Goal: Information Seeking & Learning: Compare options

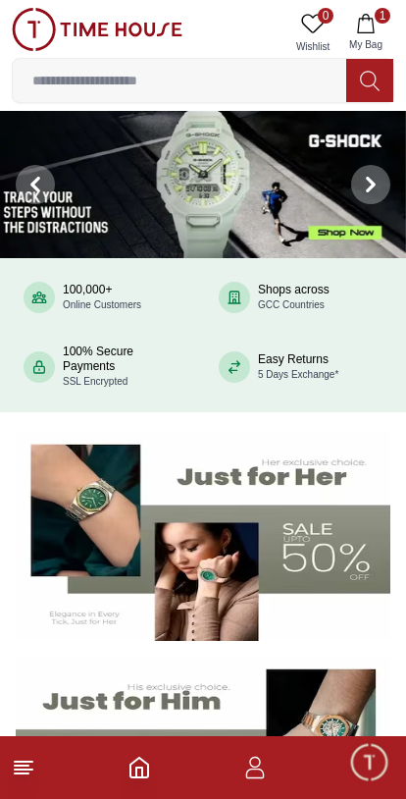
click at [367, 41] on span "My Bag" at bounding box center [365, 44] width 49 height 15
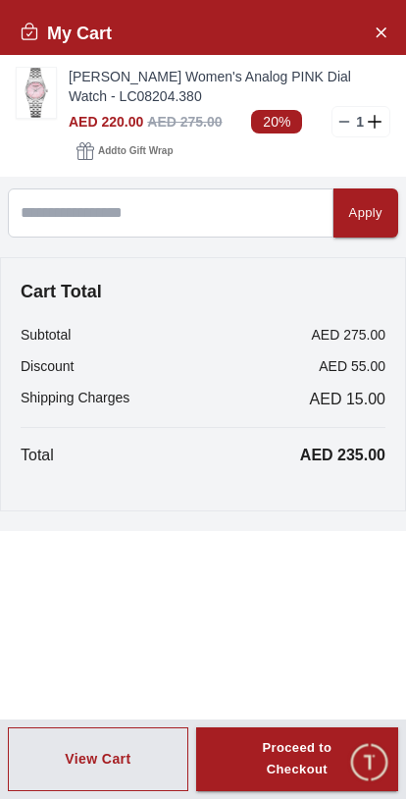
click at [22, 88] on img at bounding box center [36, 93] width 39 height 50
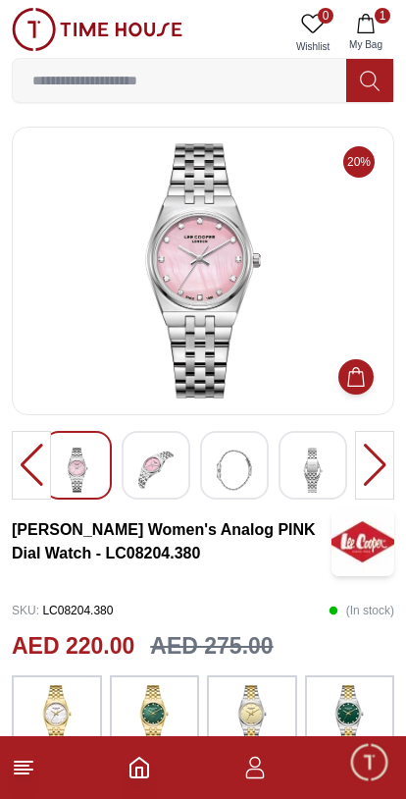
click at [119, 293] on img at bounding box center [202, 270] width 349 height 255
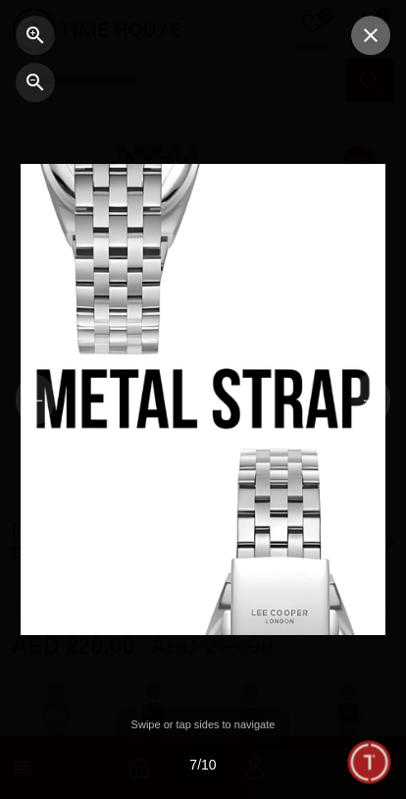
click at [368, 42] on icon "button" at bounding box center [371, 36] width 24 height 24
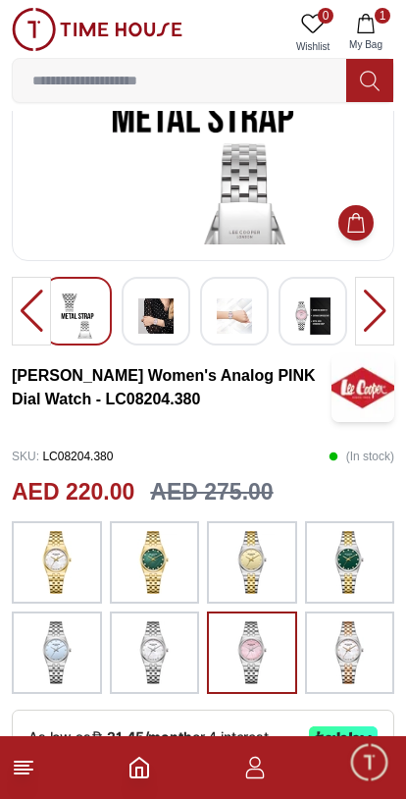
scroll to position [236, 0]
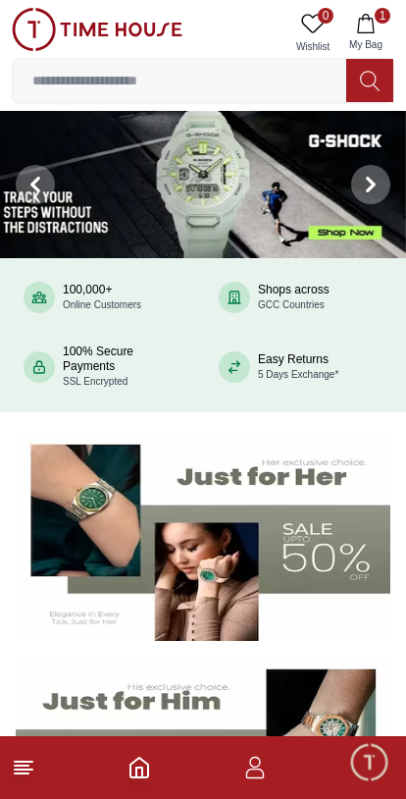
click at [24, 773] on line at bounding box center [22, 773] width 14 height 0
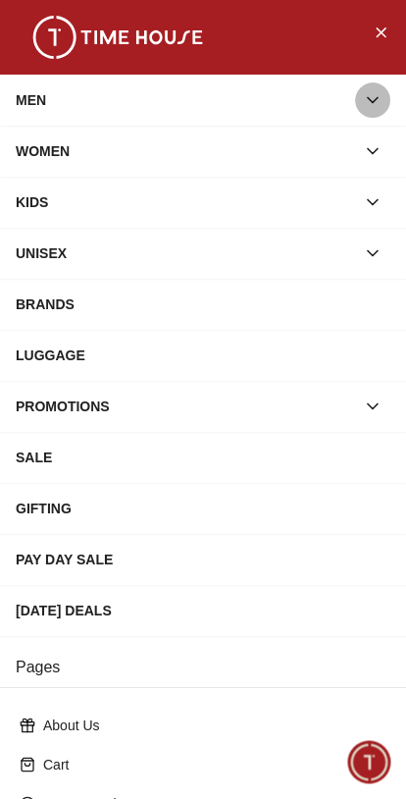
click at [370, 102] on icon "button" at bounding box center [373, 100] width 20 height 20
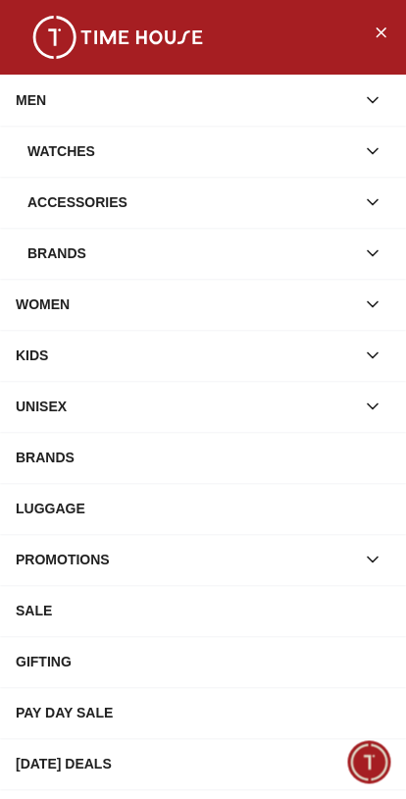
click at [372, 155] on icon "button" at bounding box center [373, 151] width 20 height 20
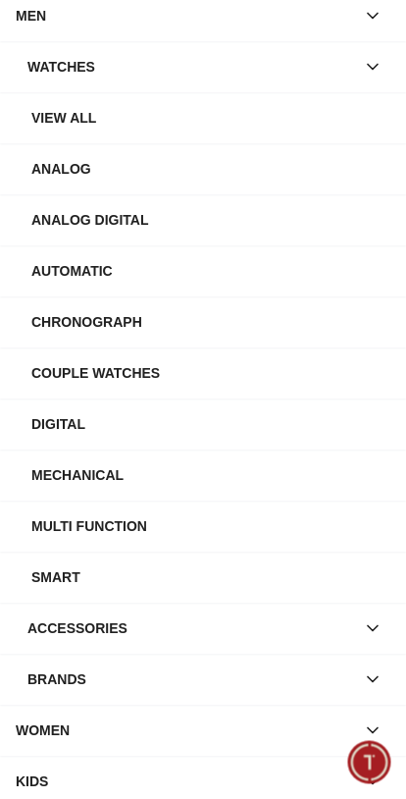
scroll to position [104, 0]
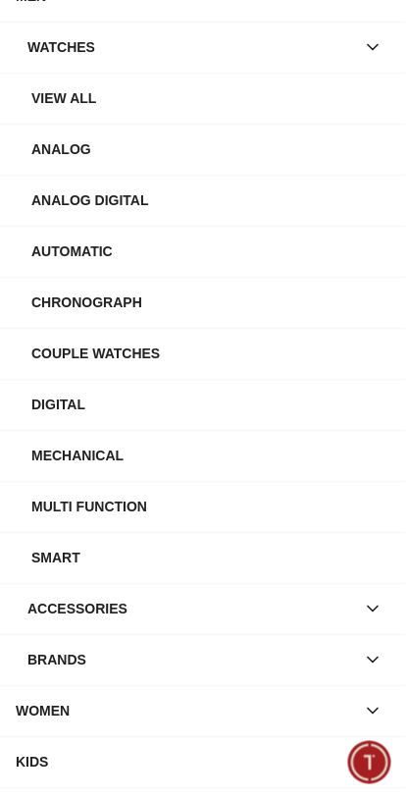
click at [384, 657] on button "button" at bounding box center [372, 659] width 35 height 35
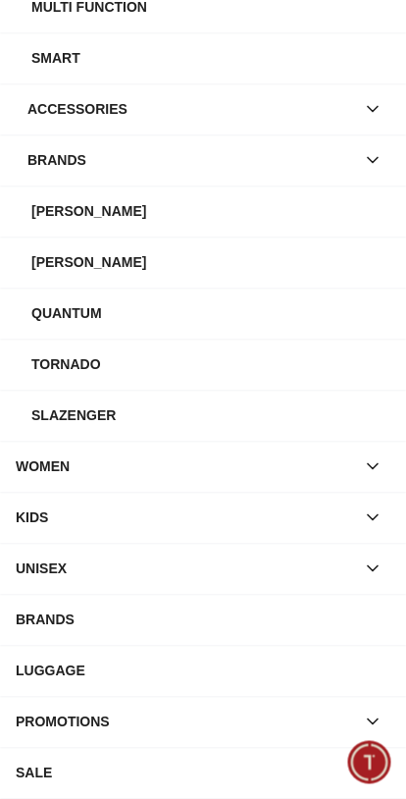
scroll to position [589, 0]
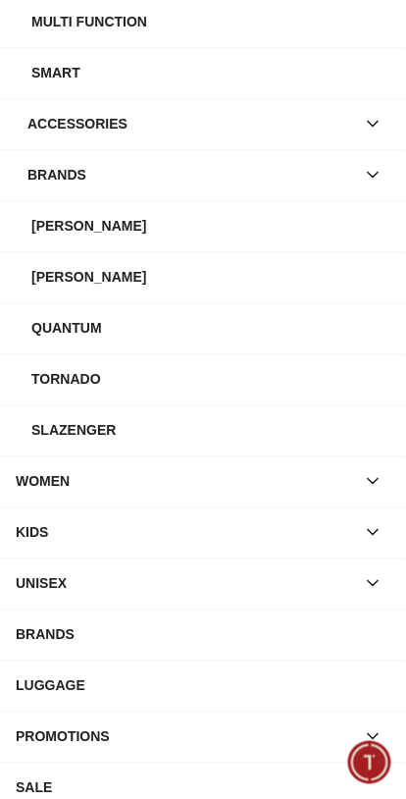
click at [97, 429] on div "Slazenger" at bounding box center [210, 429] width 359 height 35
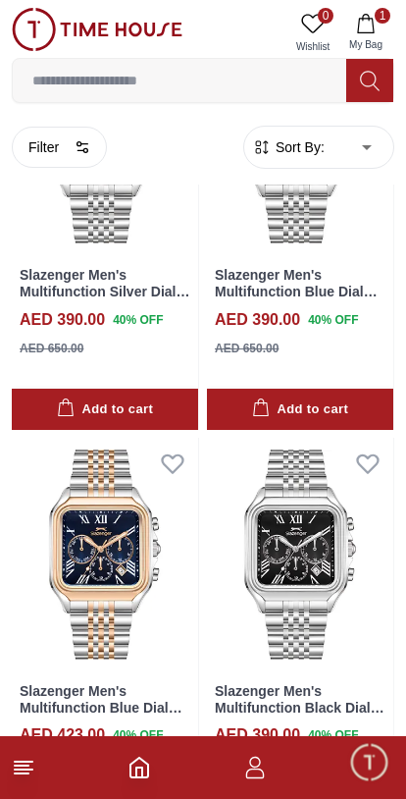
scroll to position [3596, 0]
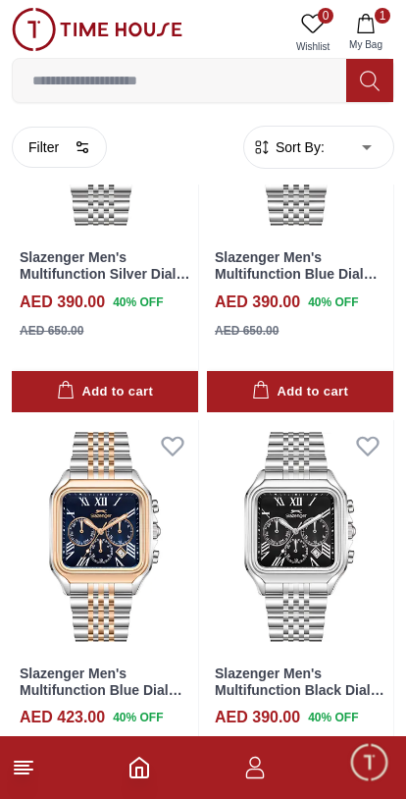
click at [380, 371] on button "Add to cart" at bounding box center [300, 392] width 186 height 42
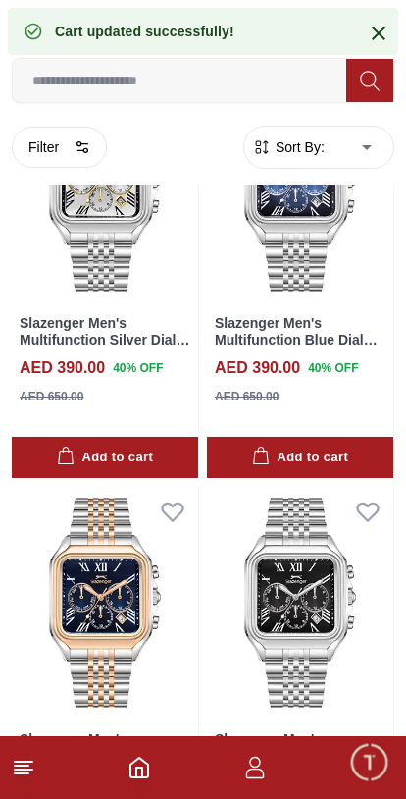
scroll to position [3526, 0]
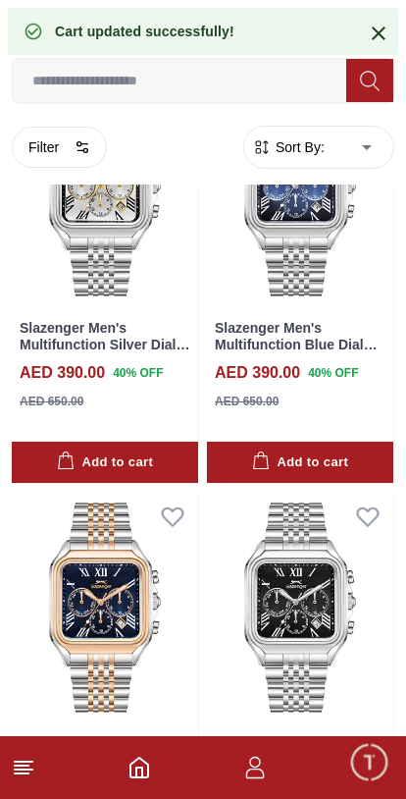
click at [322, 457] on button "Add to cart" at bounding box center [300, 463] width 186 height 42
click at [307, 32] on div "Cart updated successfully!" at bounding box center [203, 31] width 391 height 47
click at [370, 41] on icon at bounding box center [379, 34] width 24 height 24
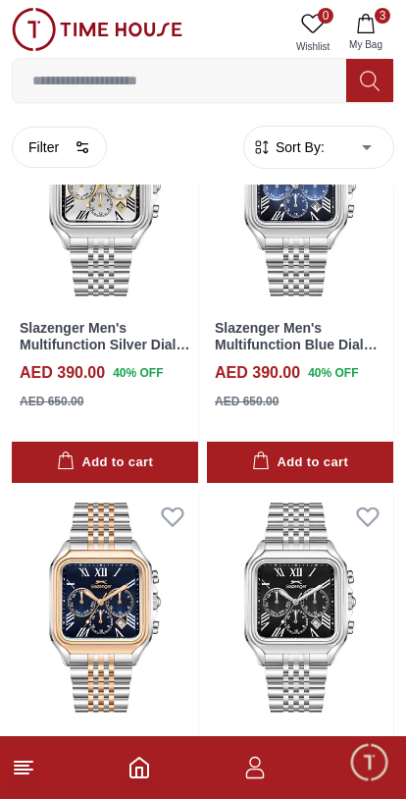
click at [380, 36] on button "3 My Bag" at bounding box center [366, 33] width 57 height 50
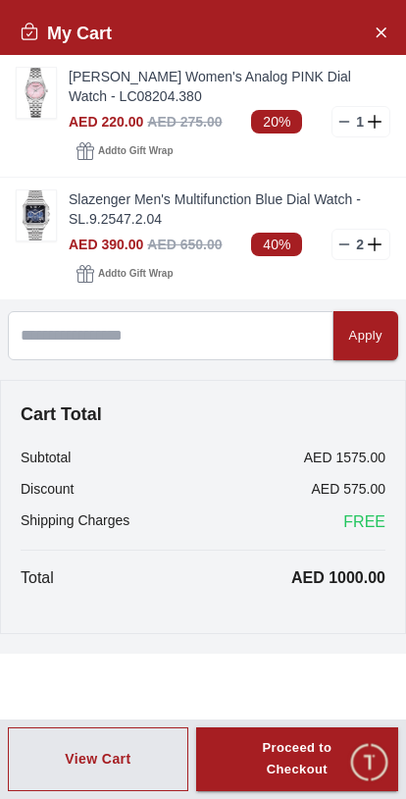
click at [338, 244] on icon at bounding box center [345, 244] width 16 height 16
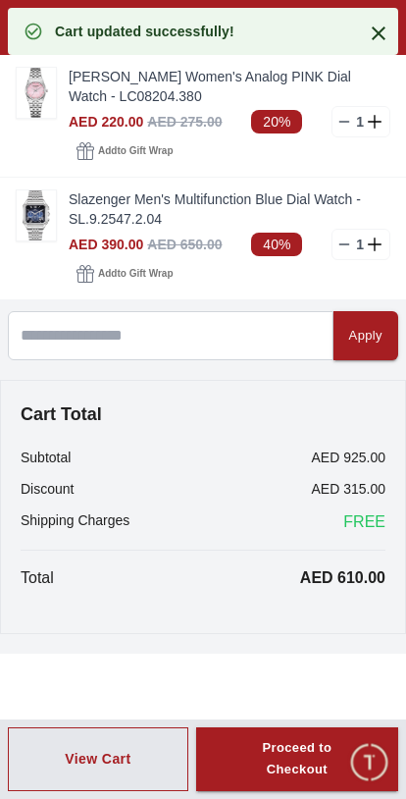
click at [338, 247] on icon at bounding box center [345, 244] width 16 height 16
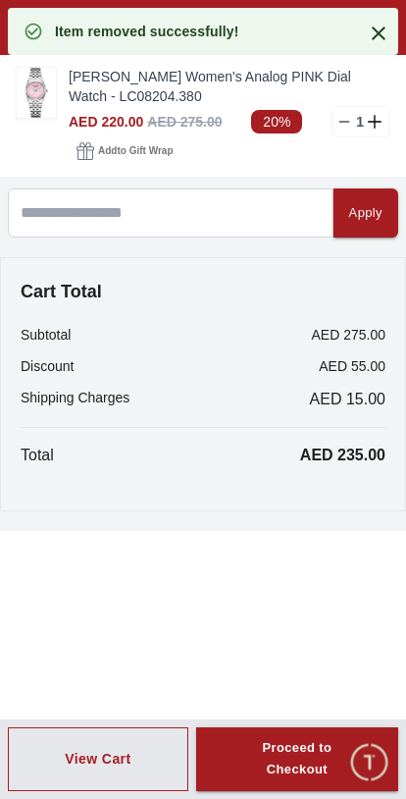
click at [376, 43] on icon at bounding box center [379, 34] width 24 height 24
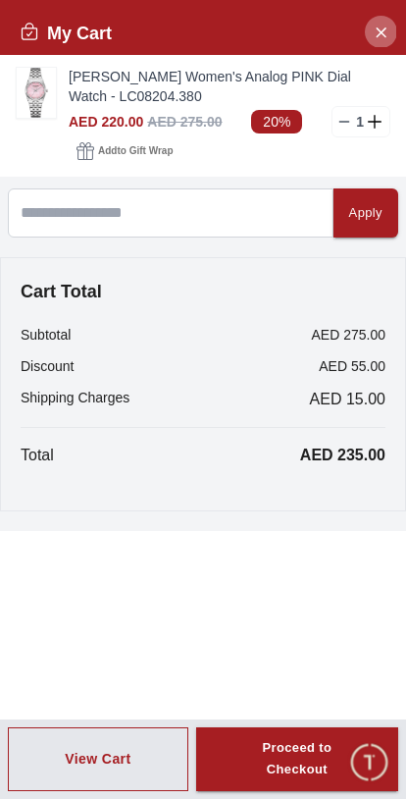
click at [369, 33] on button "Close Account" at bounding box center [380, 31] width 31 height 31
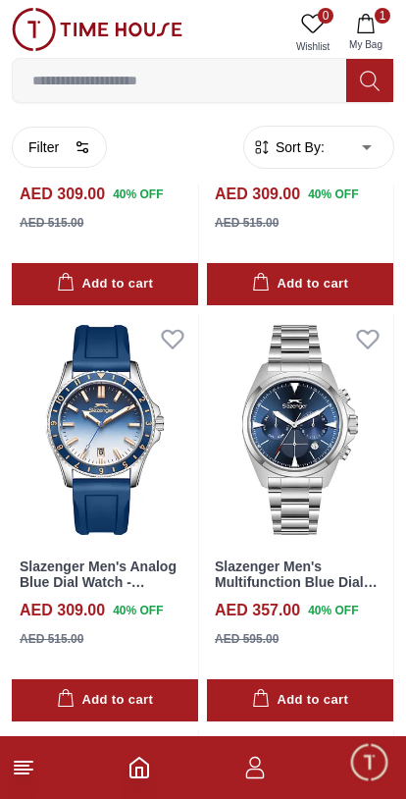
scroll to position [5378, 0]
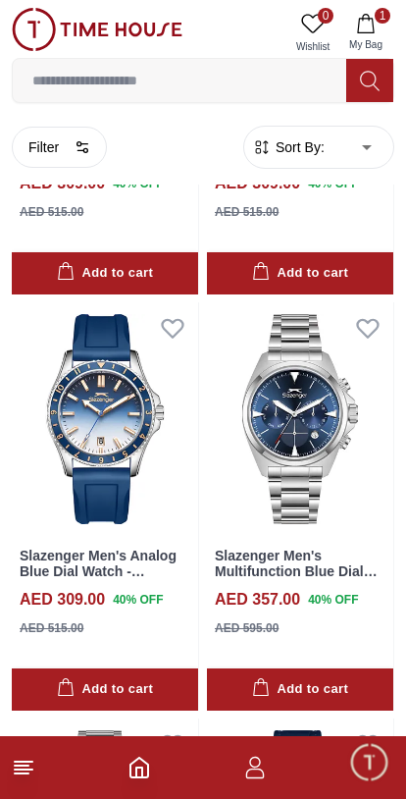
click at [26, 776] on icon at bounding box center [24, 768] width 24 height 24
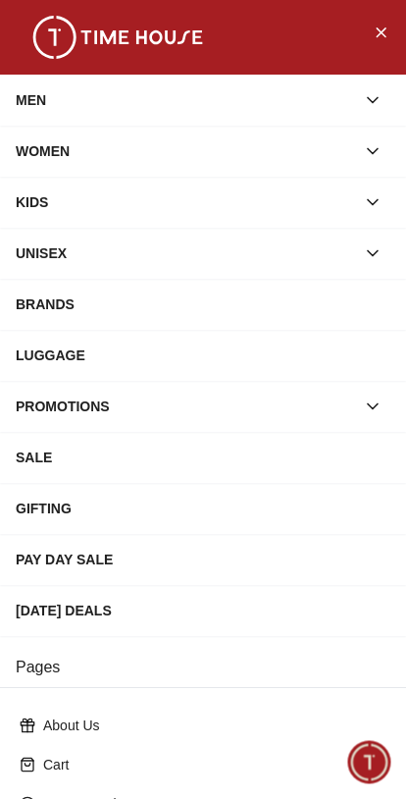
click at [372, 95] on icon "button" at bounding box center [373, 100] width 20 height 20
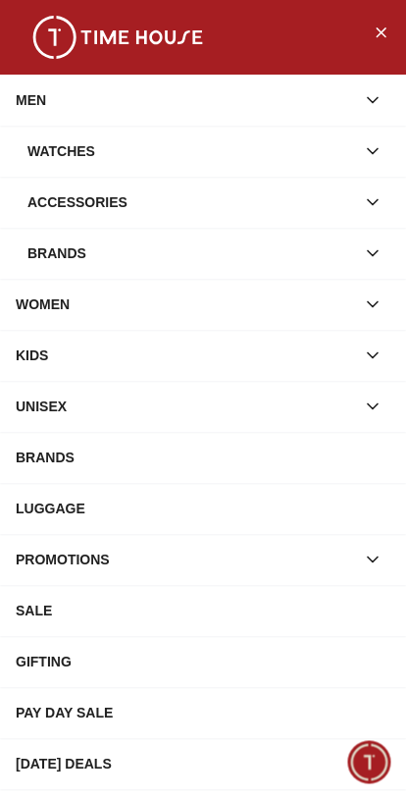
click at [59, 153] on div "Watches" at bounding box center [191, 150] width 328 height 35
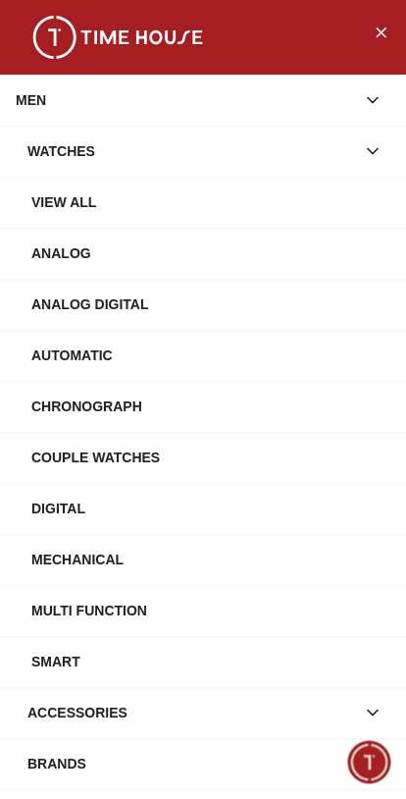
click at [44, 199] on div "View All" at bounding box center [210, 201] width 359 height 35
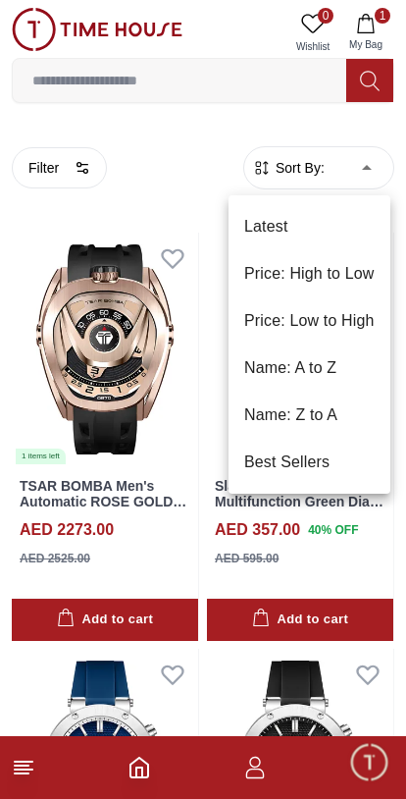
click at [70, 166] on div at bounding box center [203, 399] width 406 height 799
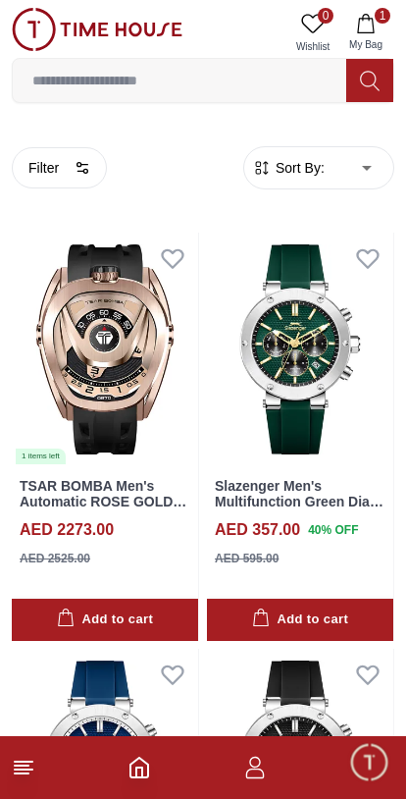
click at [38, 173] on button "Filter" at bounding box center [59, 167] width 95 height 41
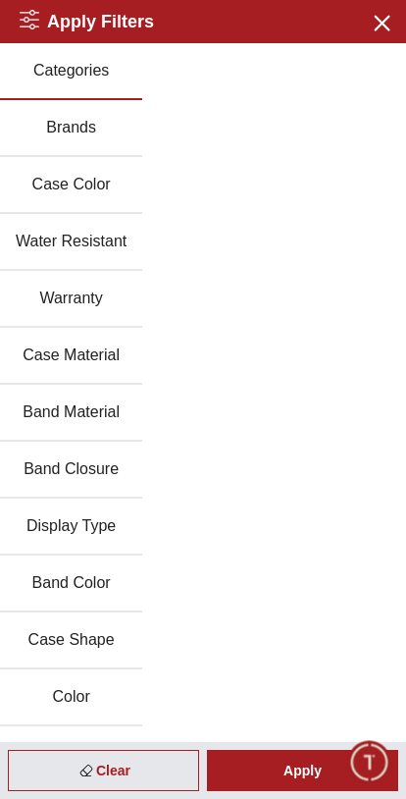
click at [61, 135] on button "Brands" at bounding box center [71, 128] width 142 height 57
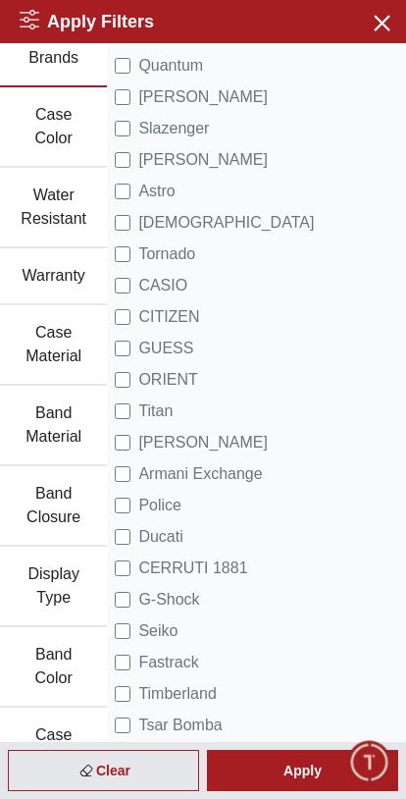
scroll to position [75, 0]
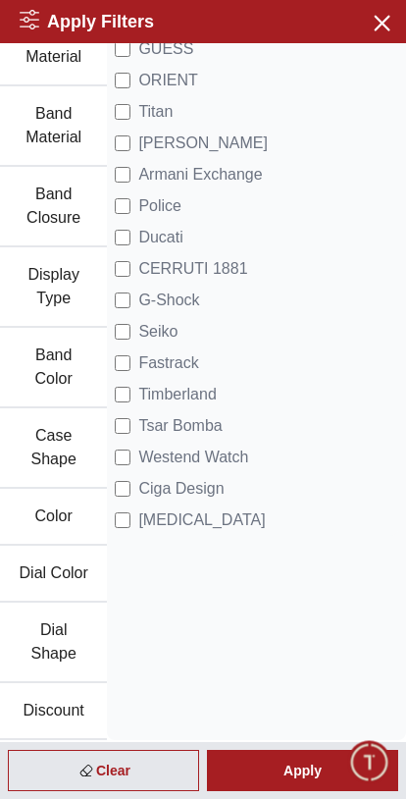
scroll to position [369, 0]
click at [183, 369] on span "Fastrack" at bounding box center [168, 363] width 60 height 24
click at [298, 779] on div "Apply" at bounding box center [302, 770] width 191 height 41
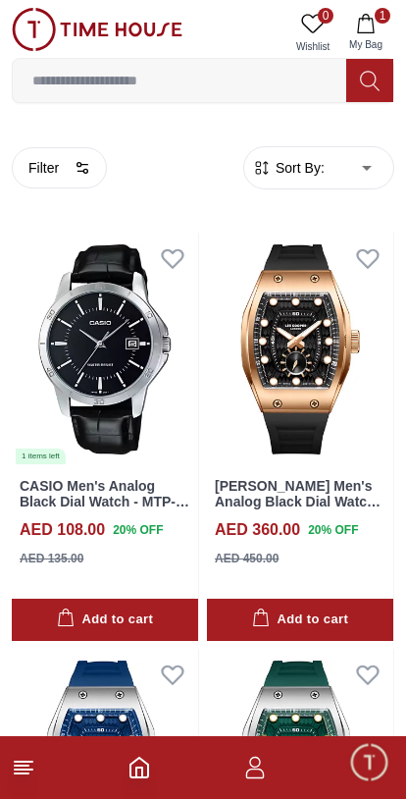
click at [45, 175] on button "Filter" at bounding box center [59, 167] width 95 height 41
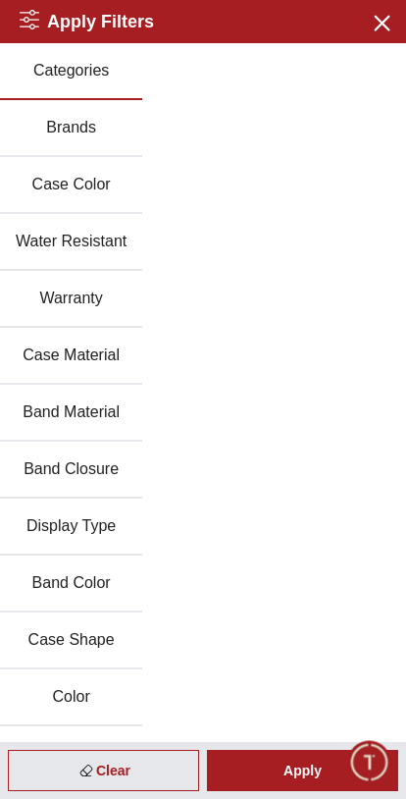
click at [69, 130] on button "Brands" at bounding box center [71, 128] width 142 height 57
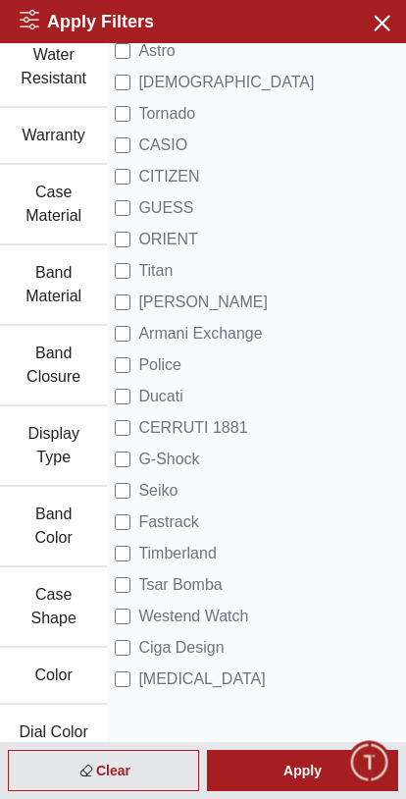
scroll to position [212, 0]
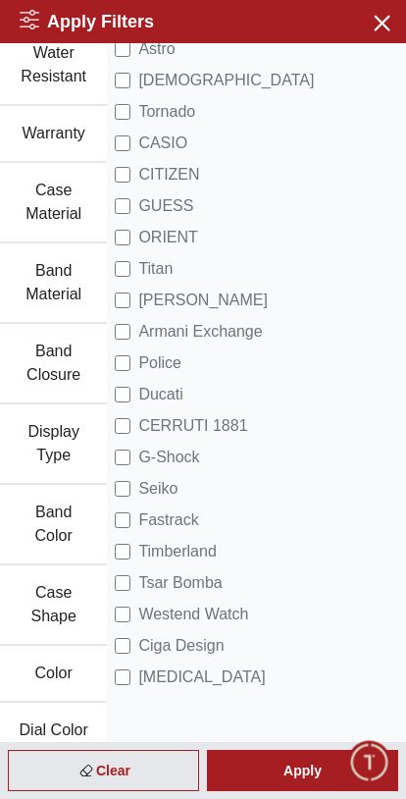
click at [300, 772] on div "Apply" at bounding box center [302, 770] width 191 height 41
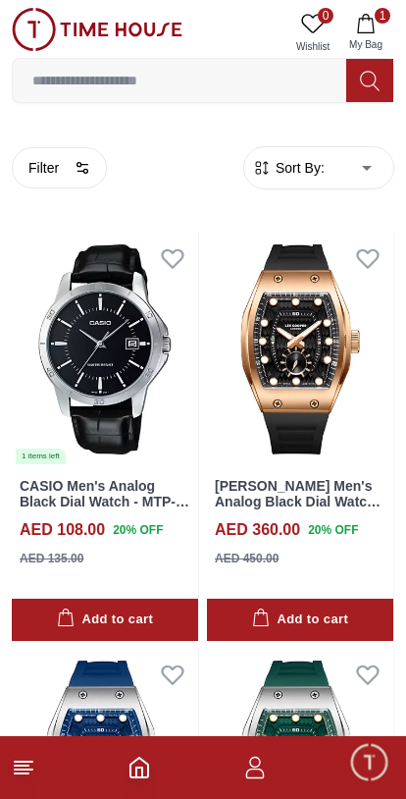
click at [35, 174] on button "Filter" at bounding box center [59, 167] width 95 height 41
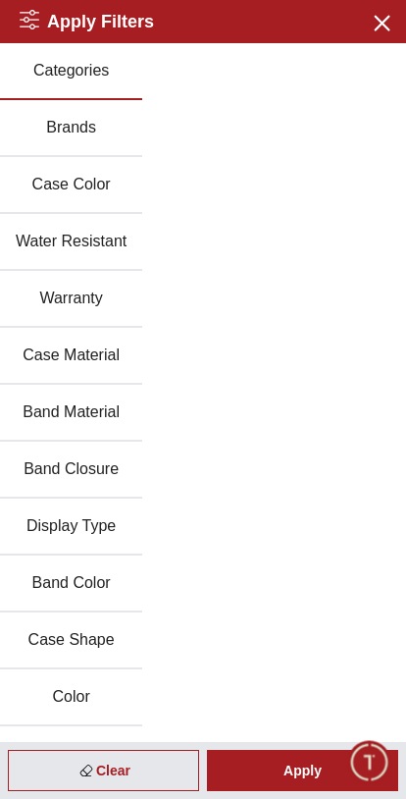
click at [46, 136] on button "Brands" at bounding box center [71, 128] width 142 height 57
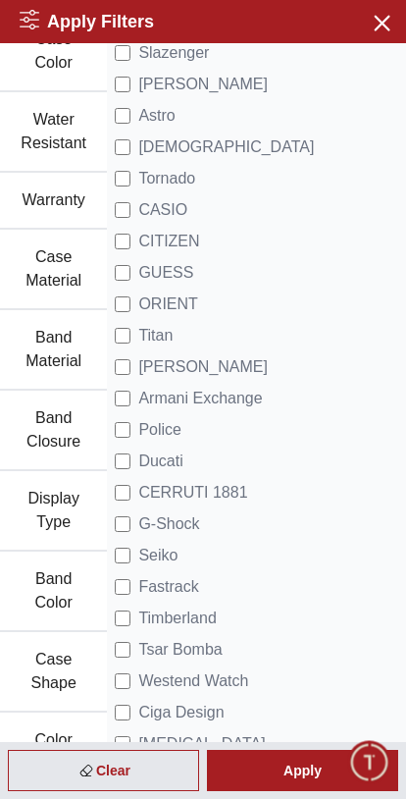
scroll to position [150, 0]
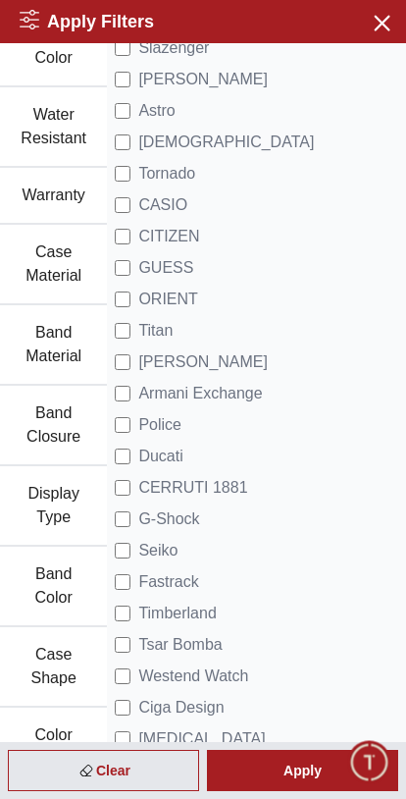
click at [187, 582] on span "Fastrack" at bounding box center [168, 582] width 60 height 24
click at [287, 776] on div "Apply" at bounding box center [302, 770] width 191 height 41
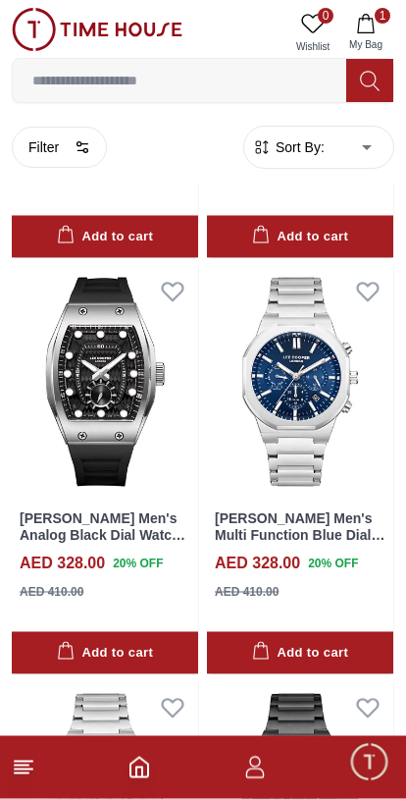
scroll to position [799, 0]
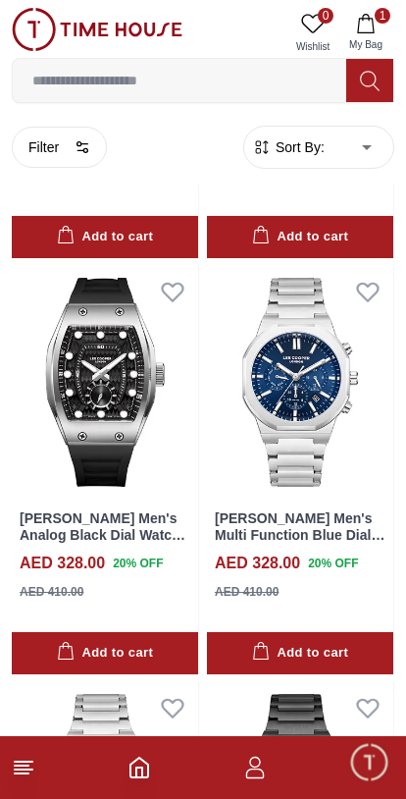
click at [324, 451] on img at bounding box center [300, 383] width 186 height 234
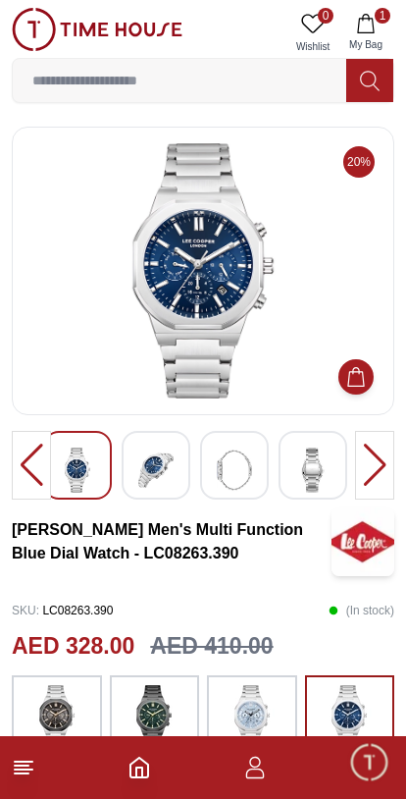
click at [88, 324] on img at bounding box center [202, 270] width 349 height 255
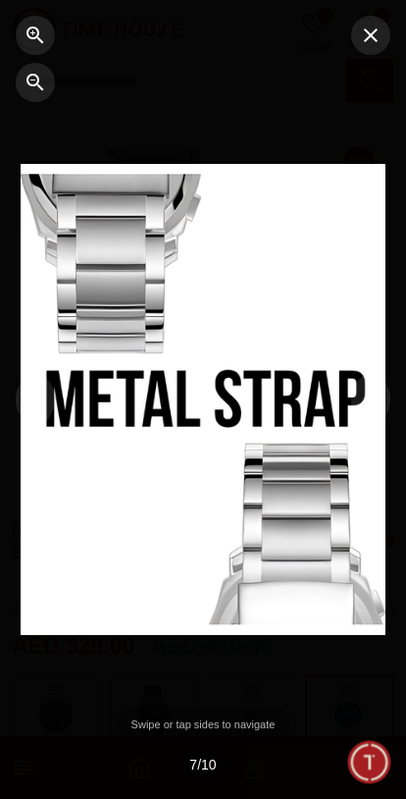
click at [371, 50] on button "button" at bounding box center [370, 35] width 39 height 39
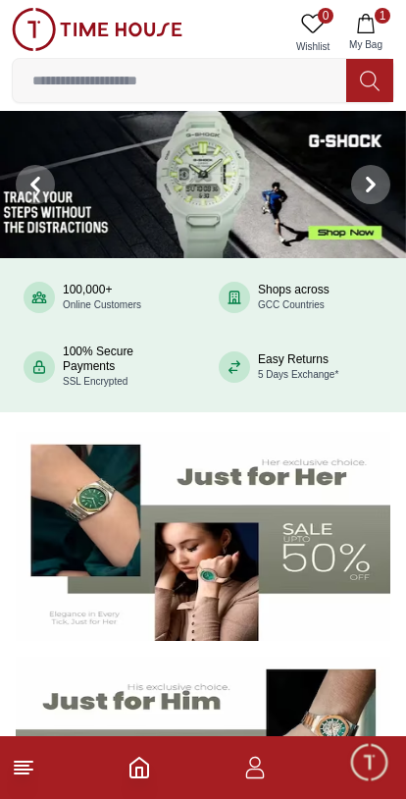
click at [30, 769] on line at bounding box center [24, 769] width 18 height 0
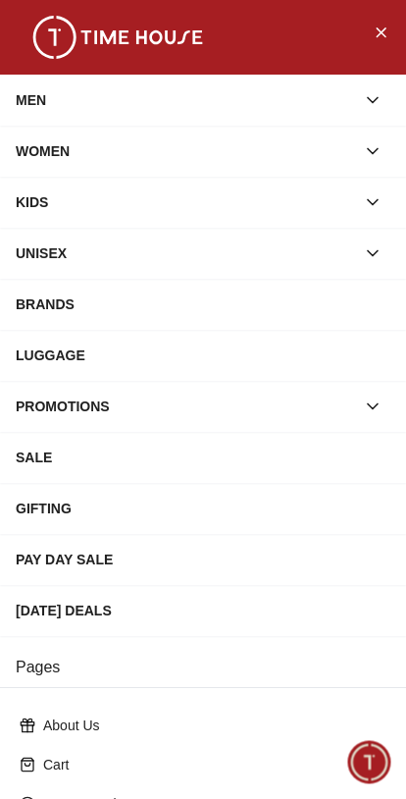
click at [46, 101] on div "MEN" at bounding box center [186, 99] width 340 height 35
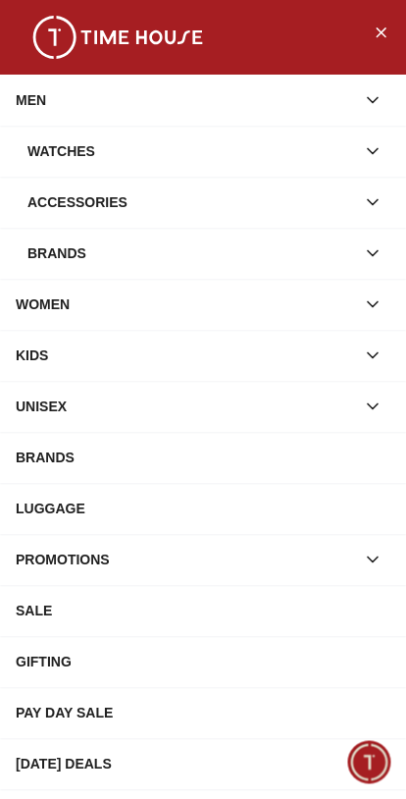
click at [54, 159] on div "Watches" at bounding box center [191, 150] width 328 height 35
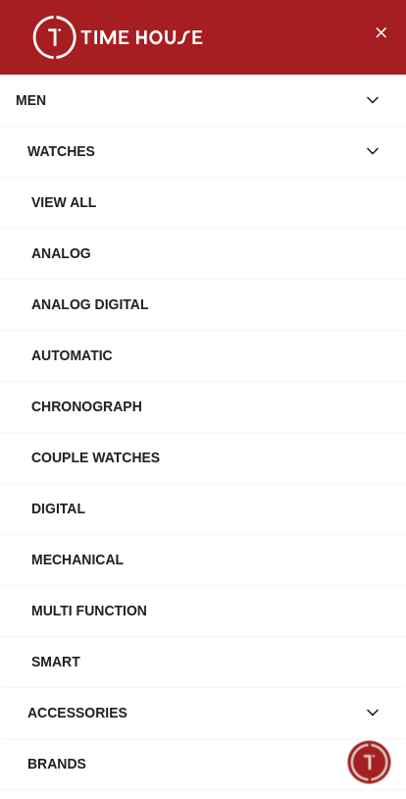
click at [54, 206] on div "View All" at bounding box center [210, 201] width 359 height 35
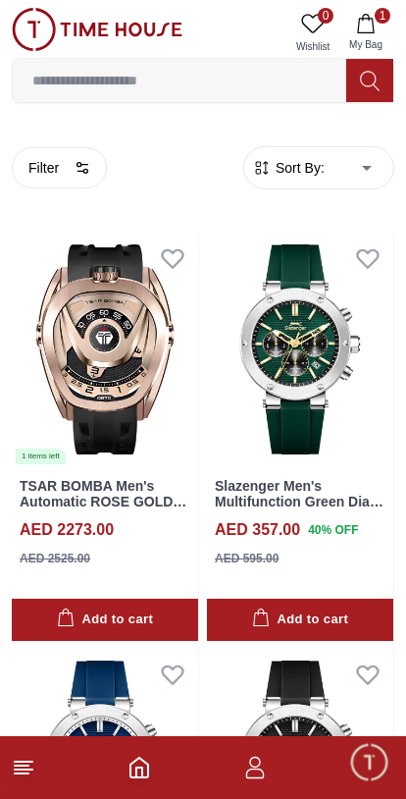
click at [45, 167] on button "Filter" at bounding box center [59, 167] width 95 height 41
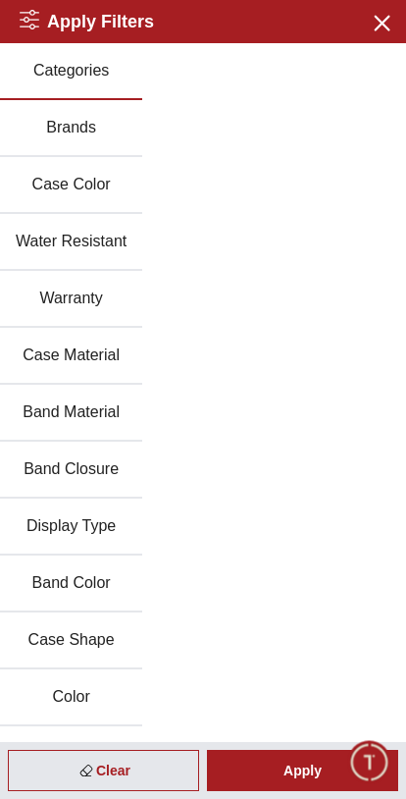
click at [54, 142] on button "Brands" at bounding box center [71, 128] width 142 height 57
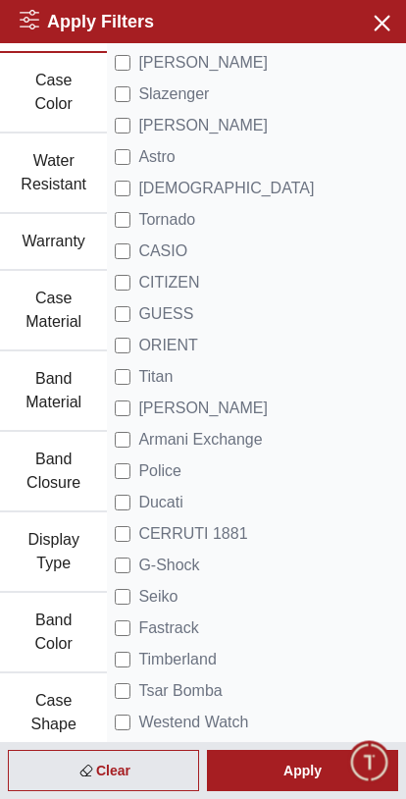
scroll to position [107, 0]
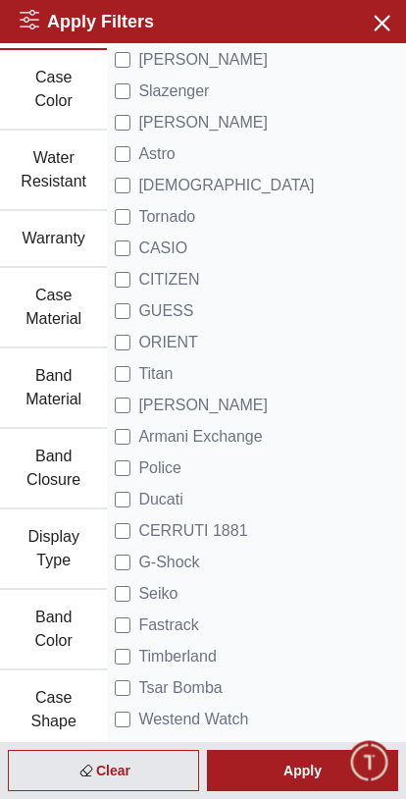
click at [295, 771] on div "Apply" at bounding box center [302, 770] width 191 height 41
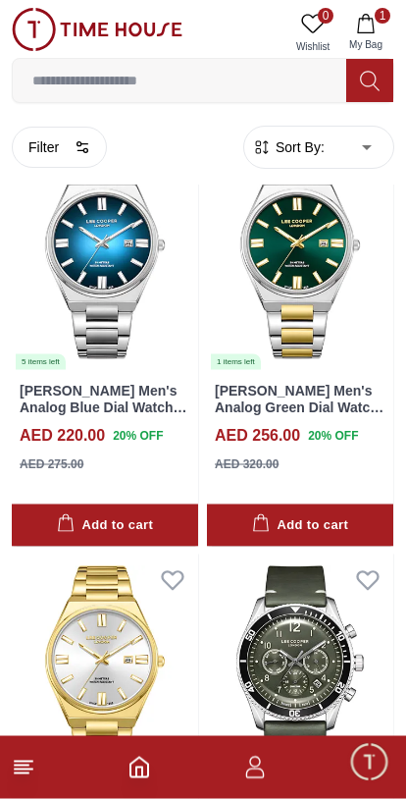
scroll to position [2177, 0]
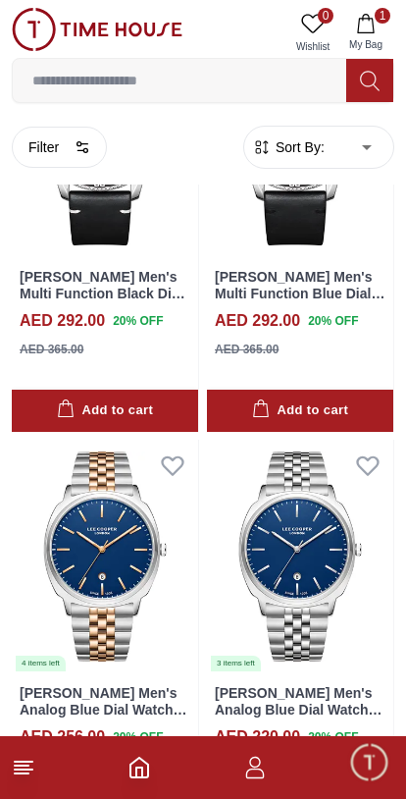
scroll to position [3954, 0]
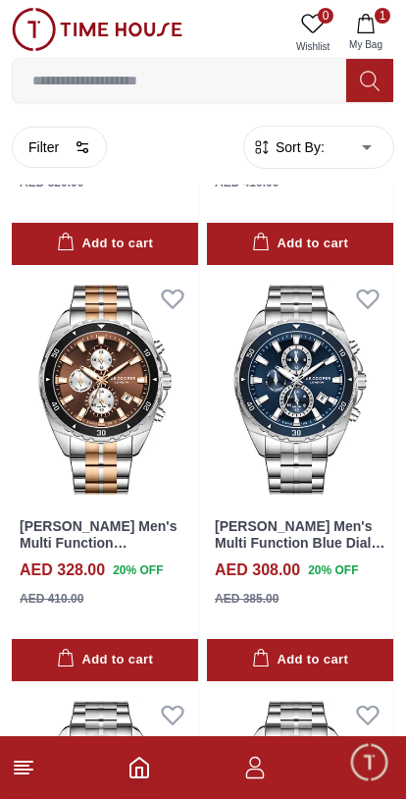
scroll to position [9945, 0]
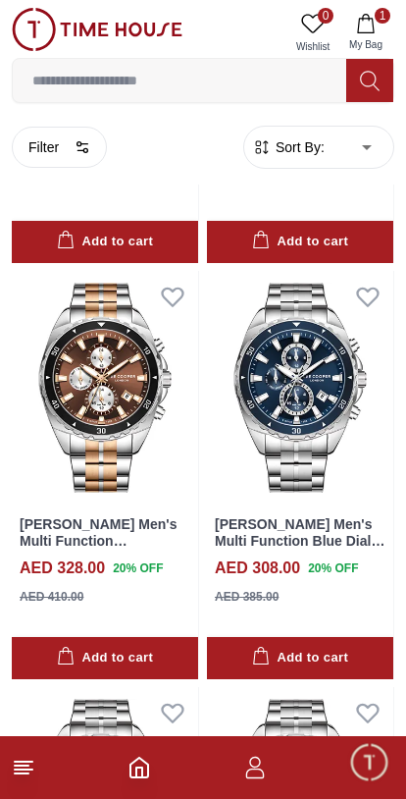
click at [40, 154] on button "Filter" at bounding box center [59, 147] width 95 height 41
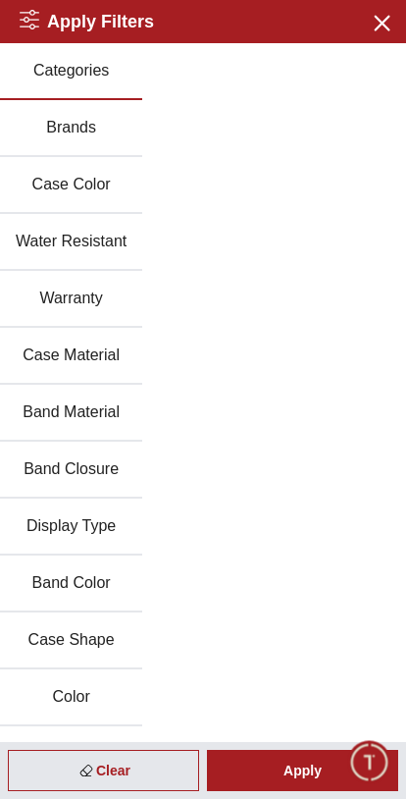
click at [55, 135] on button "Brands" at bounding box center [71, 128] width 142 height 57
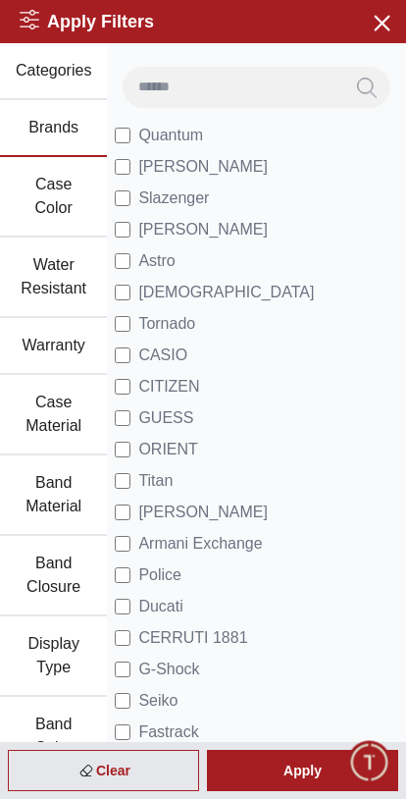
click at [323, 778] on div "Apply" at bounding box center [302, 770] width 191 height 41
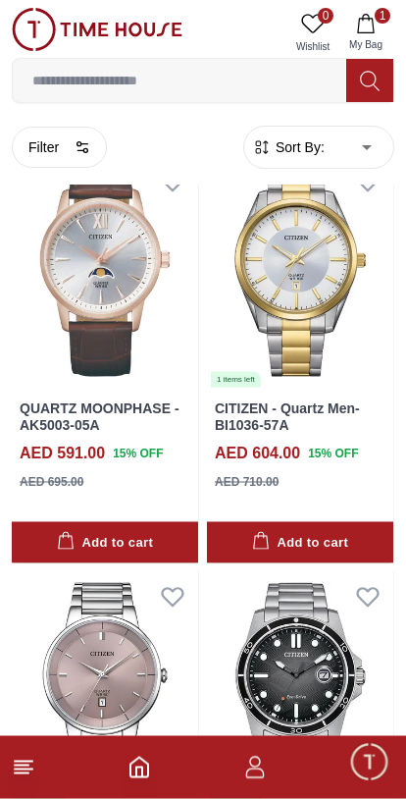
scroll to position [2575, 0]
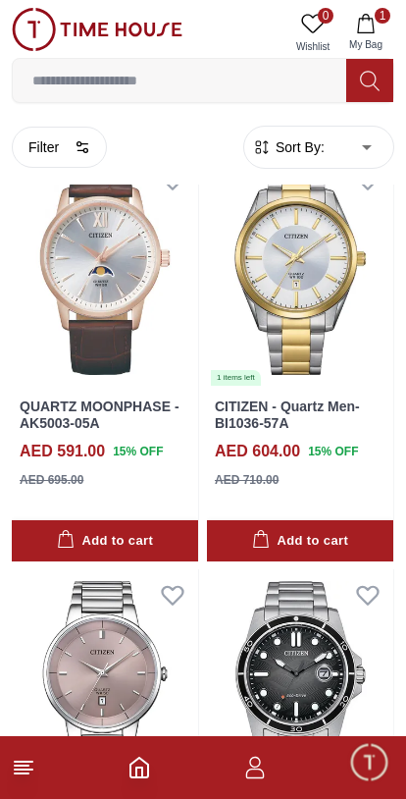
click at [50, 155] on button "Filter" at bounding box center [59, 147] width 95 height 41
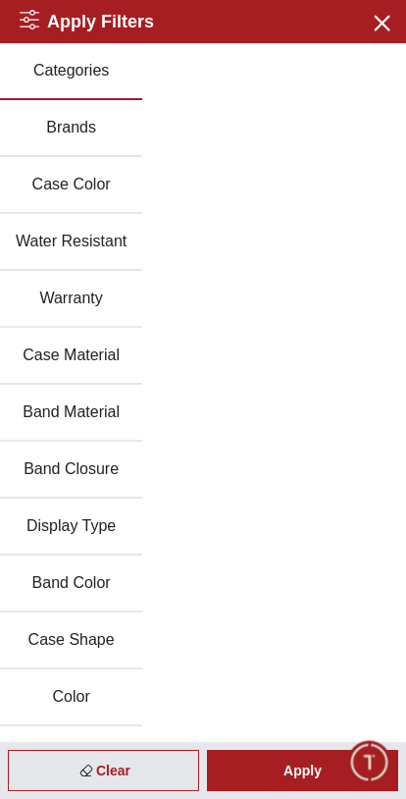
click at [59, 137] on button "Brands" at bounding box center [71, 128] width 142 height 57
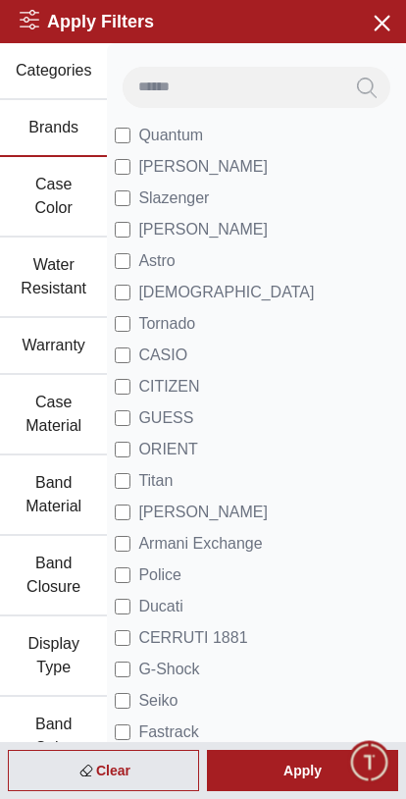
click at [310, 768] on div "Apply" at bounding box center [302, 770] width 191 height 41
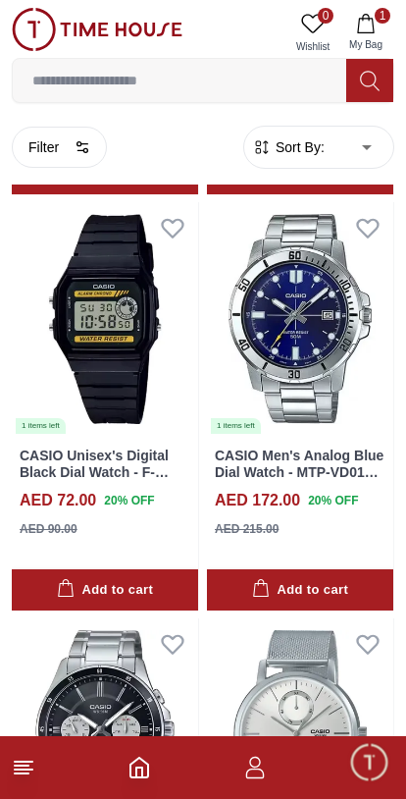
scroll to position [3357, 0]
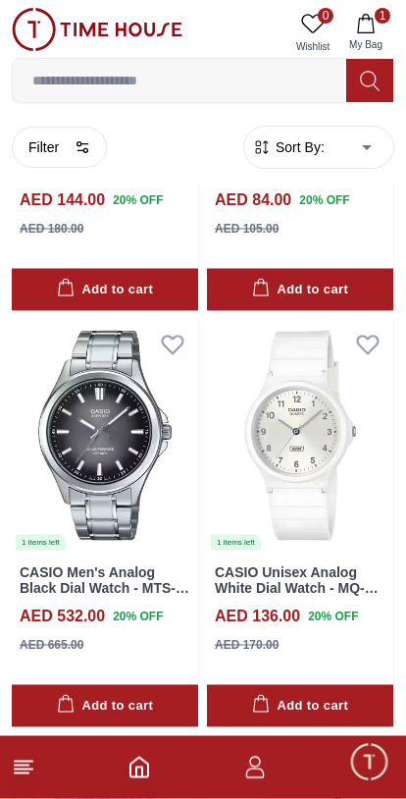
scroll to position [4907, 0]
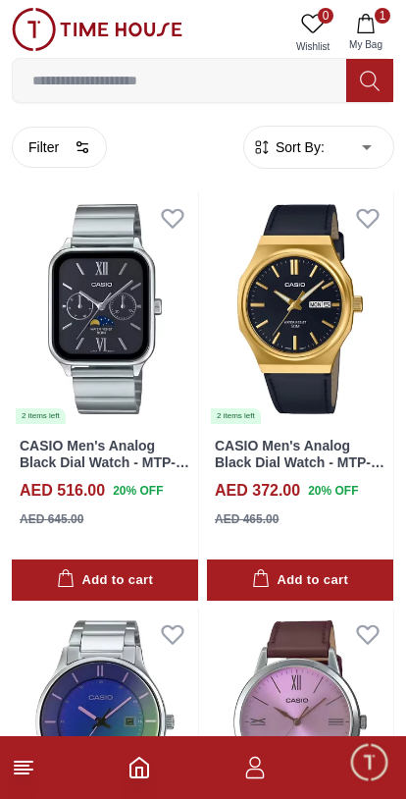
scroll to position [13770, 0]
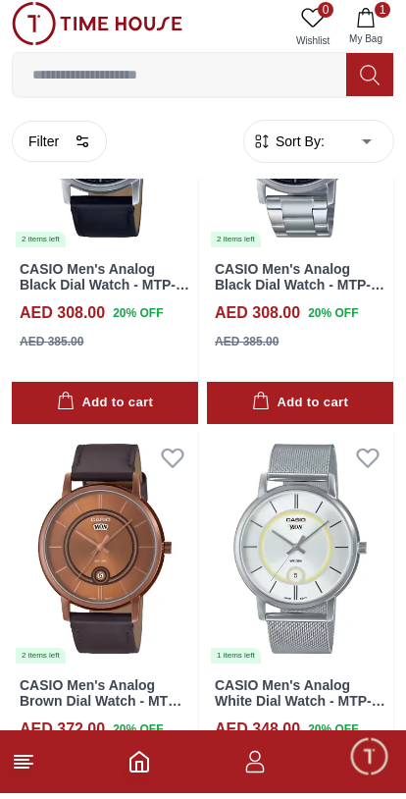
scroll to position [16022, 0]
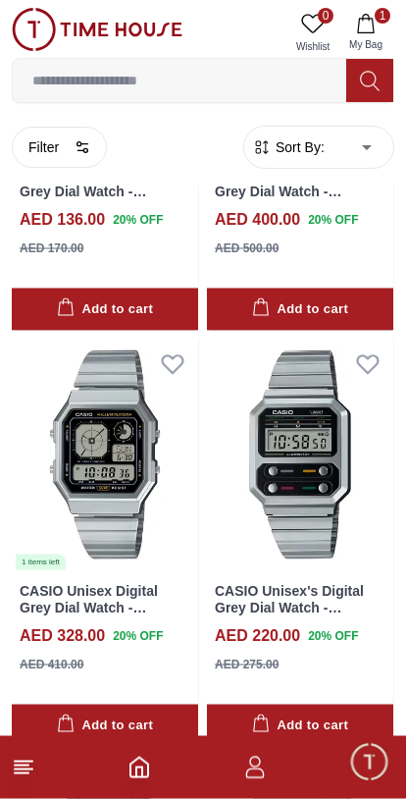
scroll to position [21944, 0]
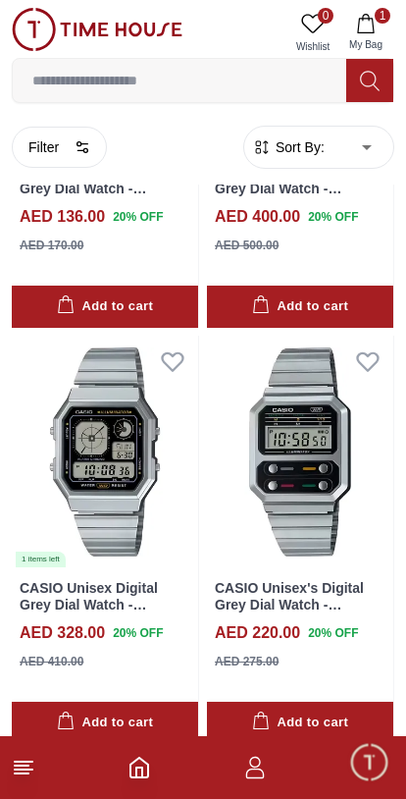
click at [31, 156] on button "Filter" at bounding box center [59, 147] width 95 height 41
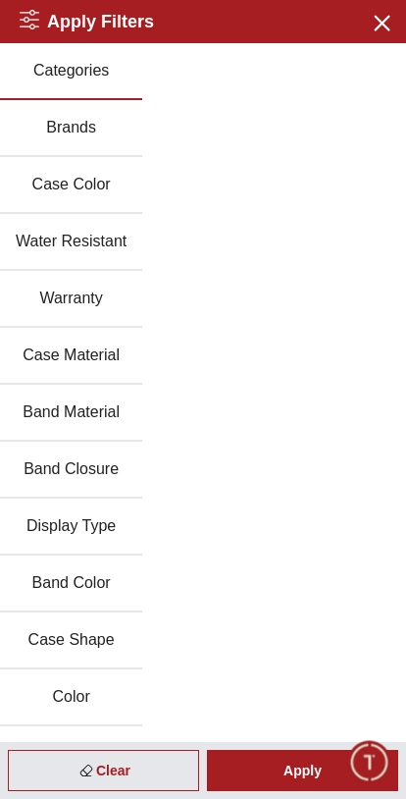
click at [49, 131] on button "Brands" at bounding box center [71, 128] width 142 height 57
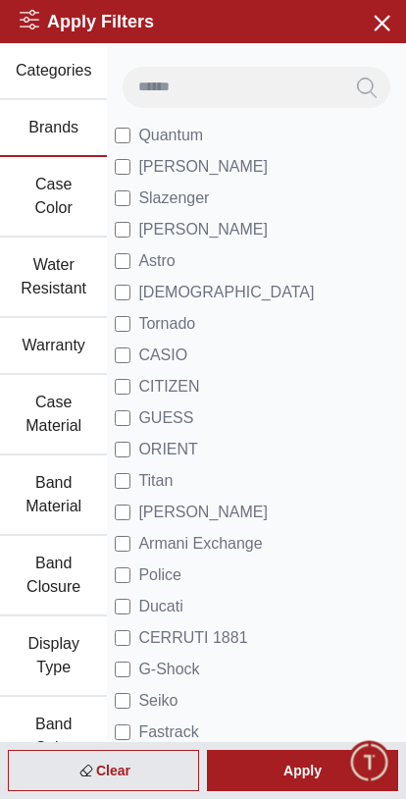
scroll to position [3133, 0]
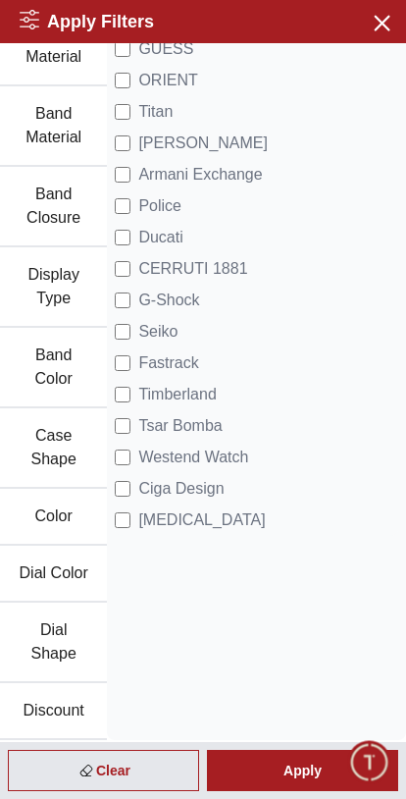
scroll to position [369, 0]
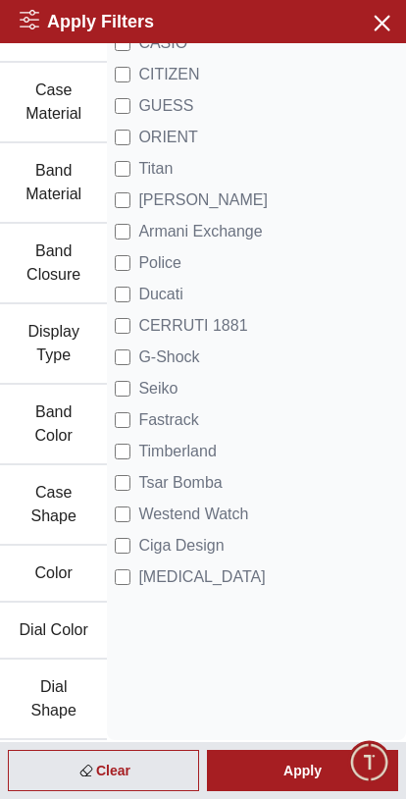
click at [319, 767] on div "Apply" at bounding box center [302, 770] width 191 height 41
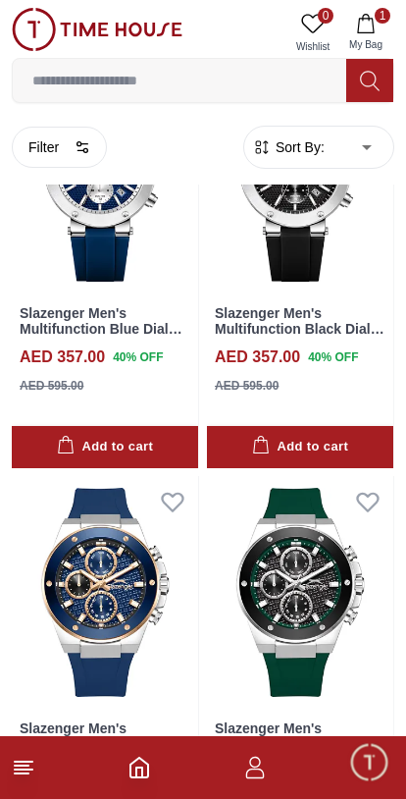
scroll to position [590, 0]
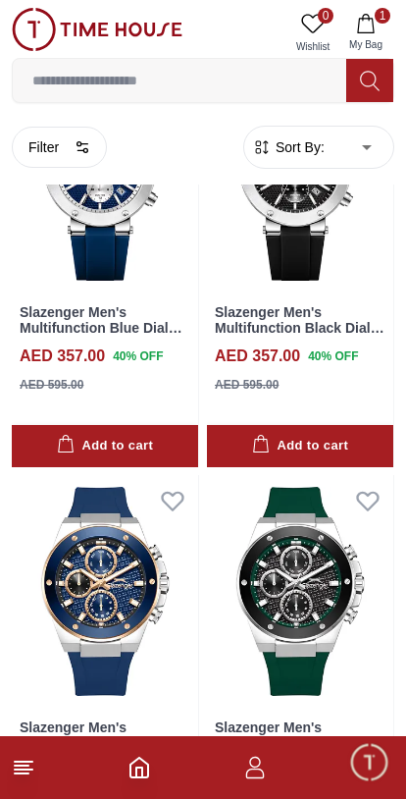
click at [44, 142] on button "Filter" at bounding box center [59, 147] width 95 height 41
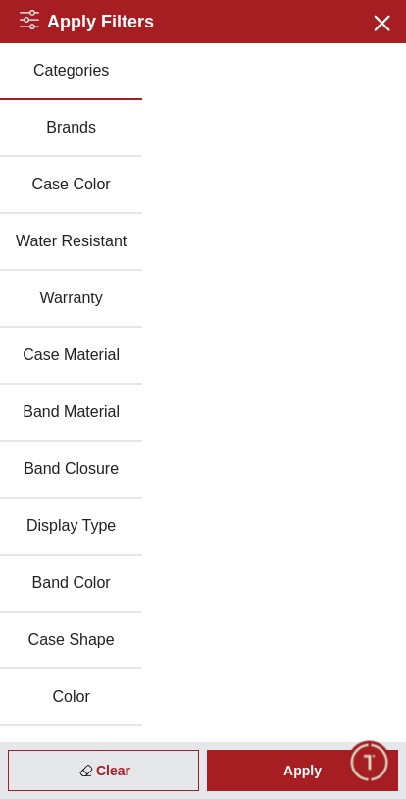
click at [48, 116] on button "Brands" at bounding box center [71, 128] width 142 height 57
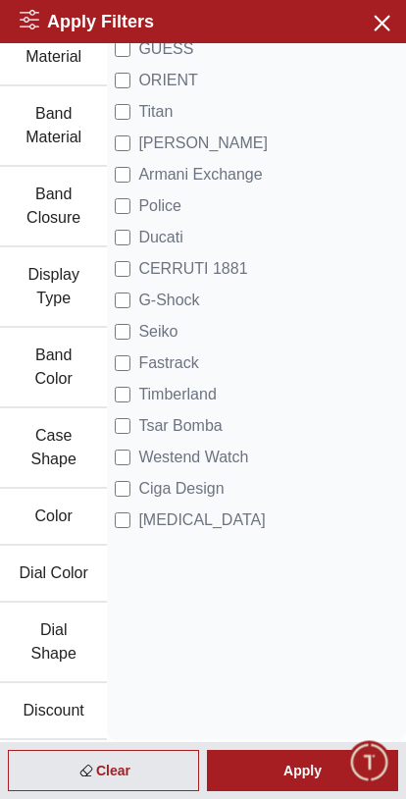
scroll to position [369, 0]
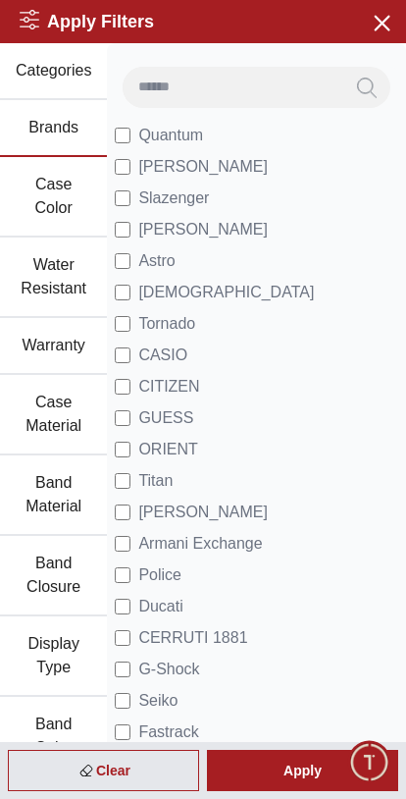
click at [297, 785] on div "Apply" at bounding box center [302, 770] width 191 height 41
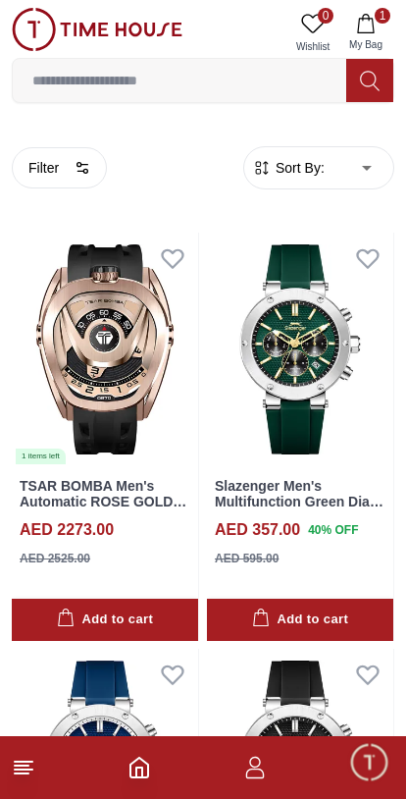
click at [40, 177] on button "Filter" at bounding box center [59, 167] width 95 height 41
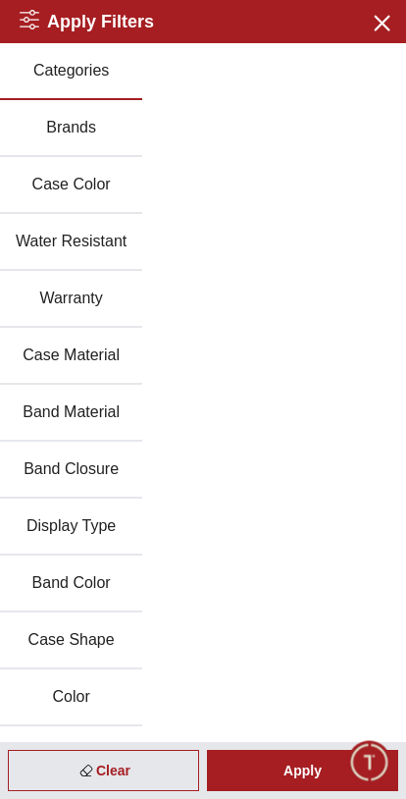
click at [59, 128] on button "Brands" at bounding box center [71, 128] width 142 height 57
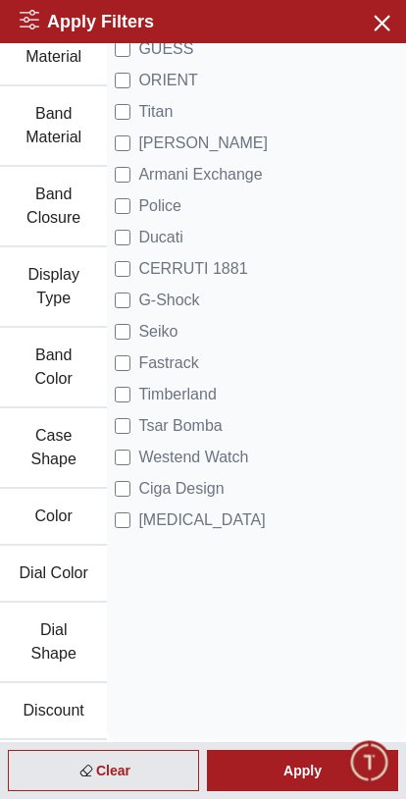
scroll to position [369, 0]
click at [308, 766] on div "Apply" at bounding box center [302, 770] width 191 height 41
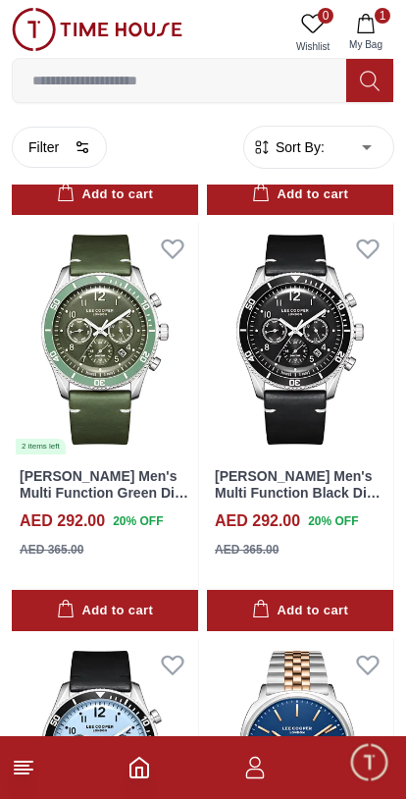
scroll to position [3612, 0]
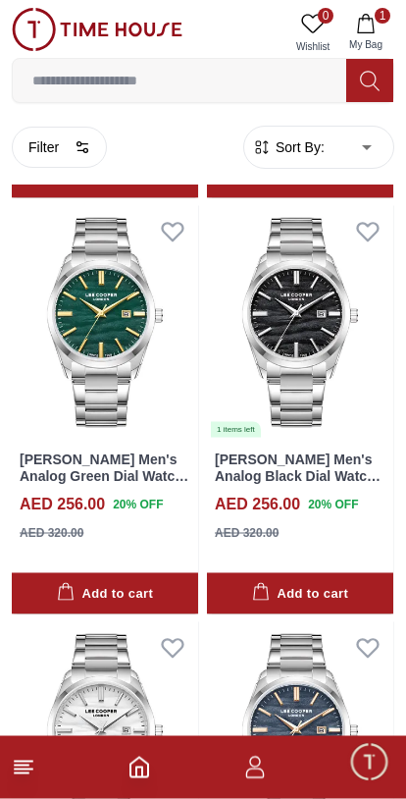
scroll to position [8765, 0]
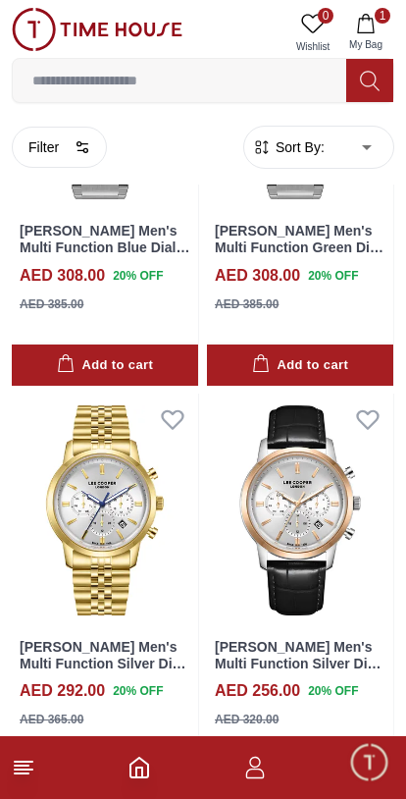
scroll to position [14399, 0]
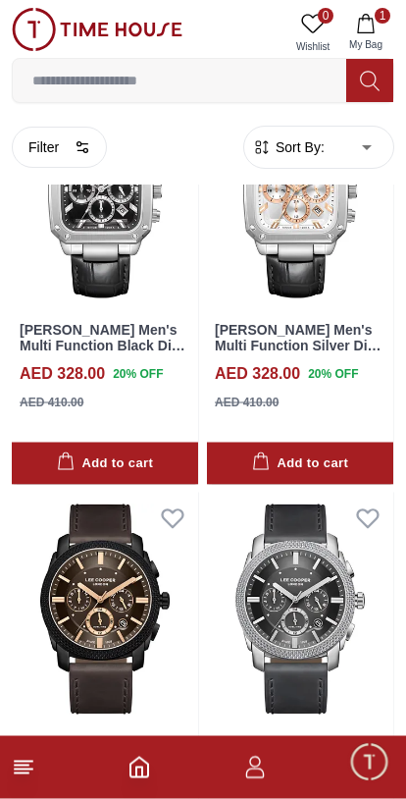
scroll to position [16022, 0]
